Goal: Use online tool/utility: Utilize a website feature to perform a specific function

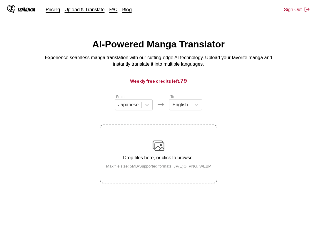
scroll to position [12, 0]
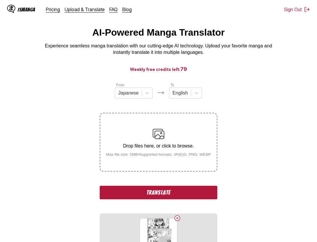
click at [178, 191] on button "Translate" at bounding box center [159, 193] width 118 height 14
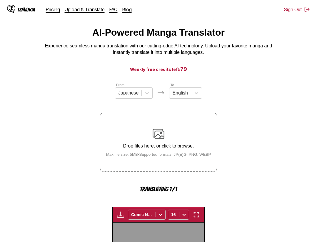
scroll to position [181, 0]
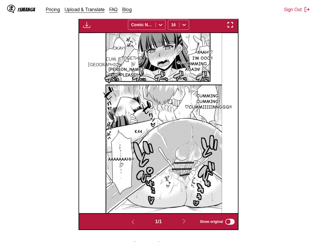
click at [236, 27] on div "Download Panel Download All Comic Neue 16" at bounding box center [159, 24] width 160 height 17
click at [231, 25] on img "button" at bounding box center [230, 24] width 7 height 7
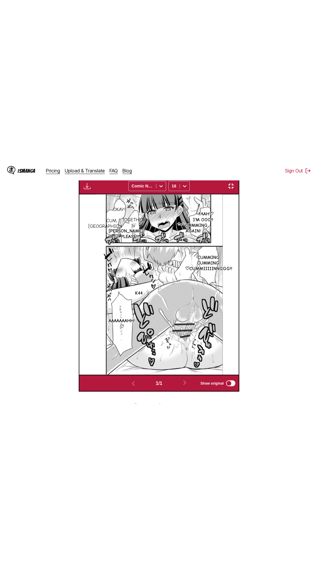
scroll to position [37, 0]
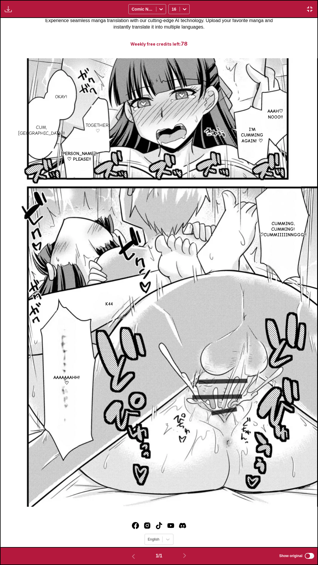
click at [262, 38] on div "Okay! Aaah♡ Nooo!! I'm cumming again! ♡ Together! ♡ Cum, Rio!! Kazuya! ♡ Please…" at bounding box center [159, 282] width 316 height 529
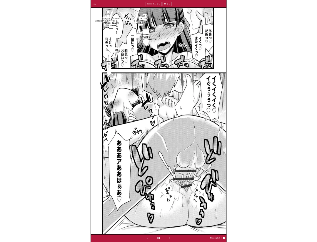
scroll to position [153, 0]
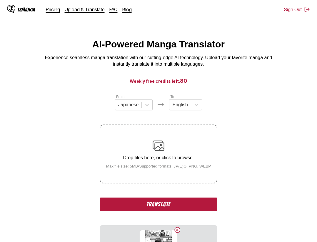
click at [156, 204] on button "Translate" at bounding box center [159, 204] width 118 height 14
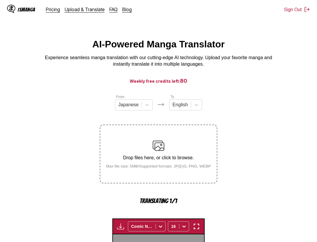
scroll to position [181, 0]
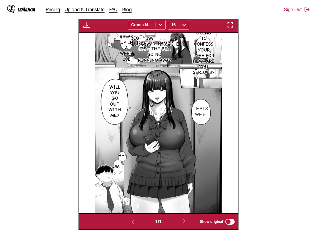
click at [230, 23] on img "button" at bounding box center [230, 24] width 7 height 7
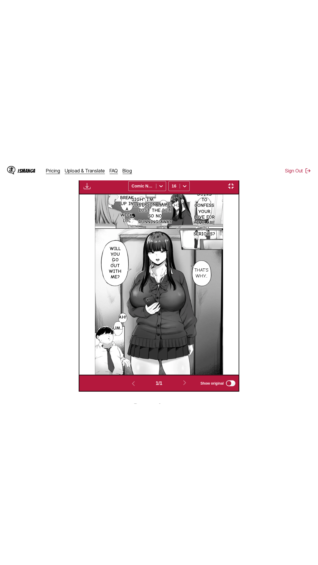
scroll to position [37, 0]
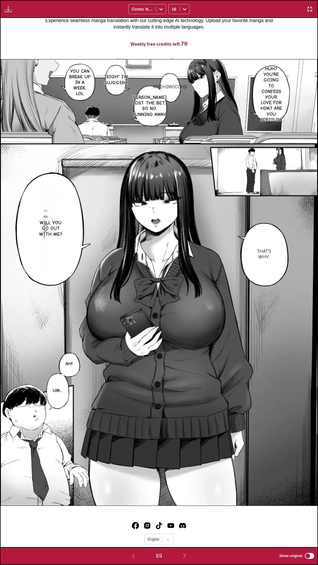
click at [256, 27] on div "Huh? You're going to confess your love for him? Are you serious? Mochimocchi! *…" at bounding box center [159, 282] width 316 height 529
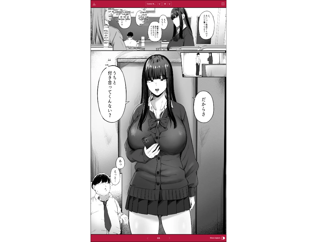
scroll to position [153, 0]
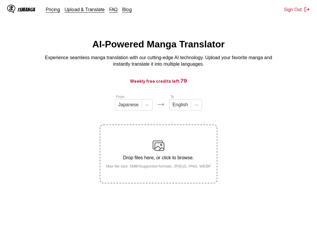
scroll to position [6, 0]
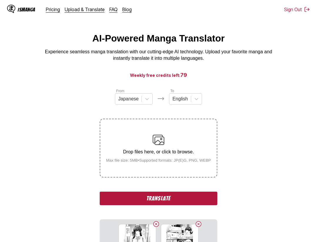
click at [186, 202] on button "Translate" at bounding box center [159, 198] width 118 height 14
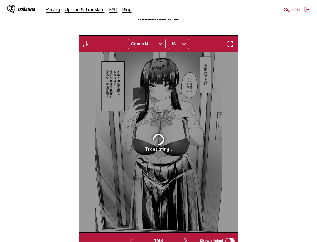
scroll to position [153, 0]
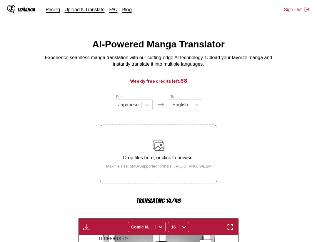
scroll to position [153, 0]
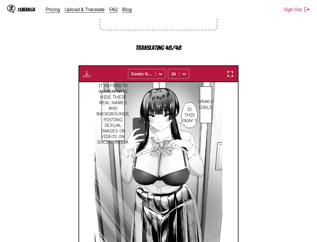
scroll to position [153, 0]
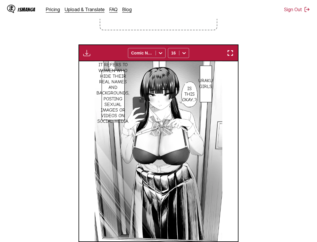
click at [228, 55] on img "button" at bounding box center [230, 52] width 7 height 7
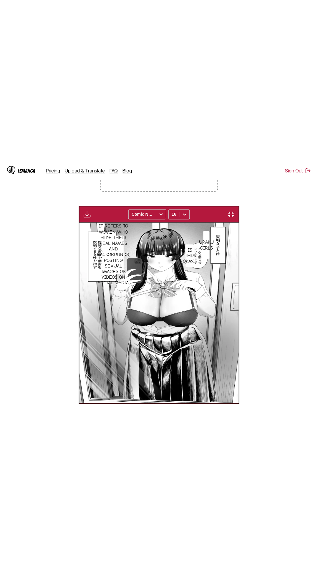
scroll to position [37, 0]
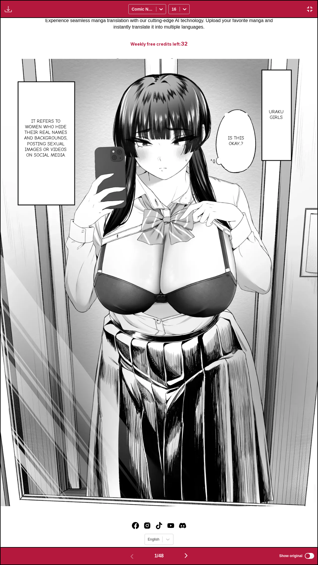
click at [270, 31] on div "Uraku Girls Is this okay...? It refers to women who hide their real names and b…" at bounding box center [159, 282] width 316 height 529
click at [215, 39] on div "Uraku Girls Is this okay...? It refers to women who hide their real names and b…" at bounding box center [159, 282] width 316 height 529
click at [250, 241] on div "Uraku Girls Is this okay...? It refers to women who hide their real names and b…" at bounding box center [159, 282] width 316 height 529
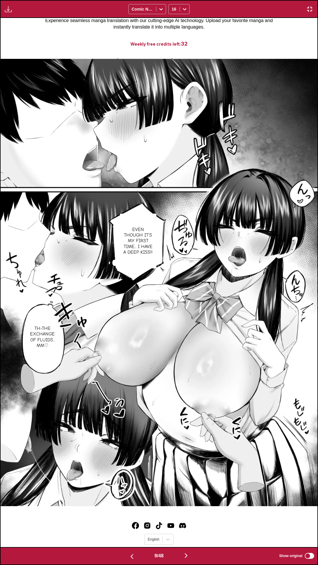
scroll to position [0, 2848]
